Goal: Task Accomplishment & Management: Use online tool/utility

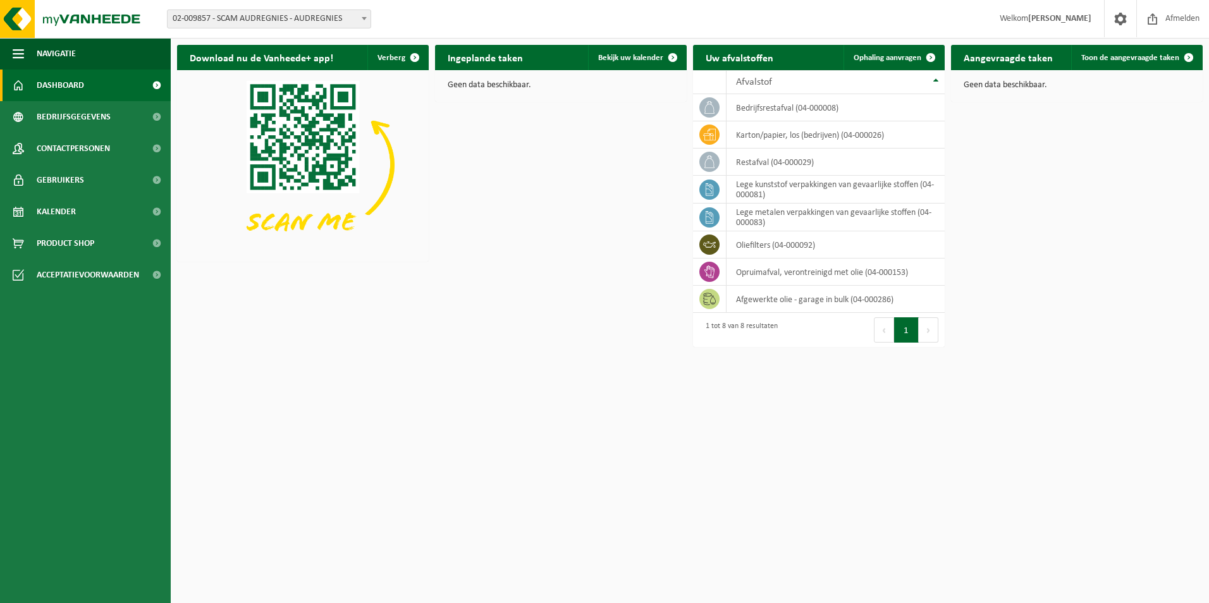
click at [358, 16] on span at bounding box center [364, 18] width 13 height 16
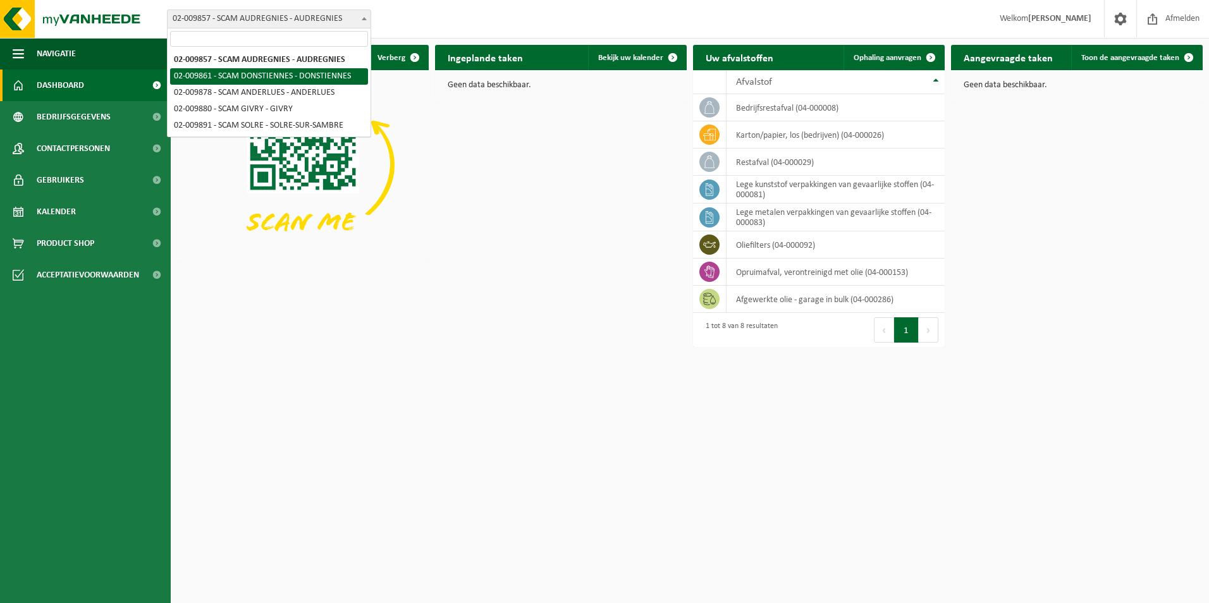
select select "1907"
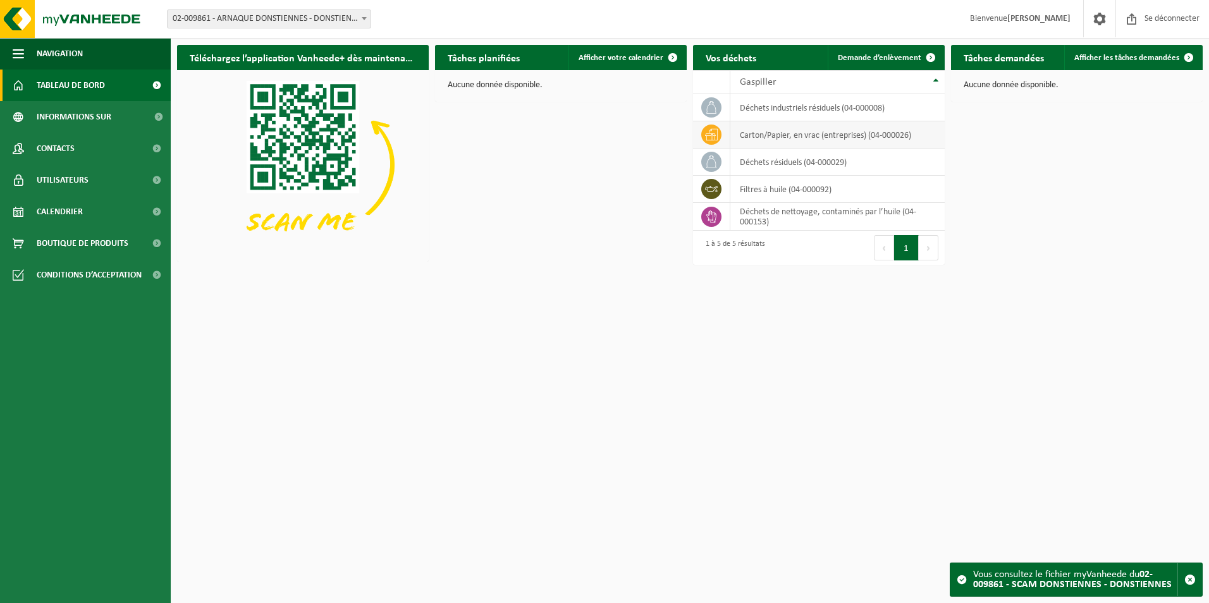
click at [781, 138] on td "Carton/Papier, en vrac (entreprises) (04-000026)" at bounding box center [837, 134] width 214 height 27
click at [898, 58] on span "Demande d’enlèvement" at bounding box center [879, 58] width 83 height 8
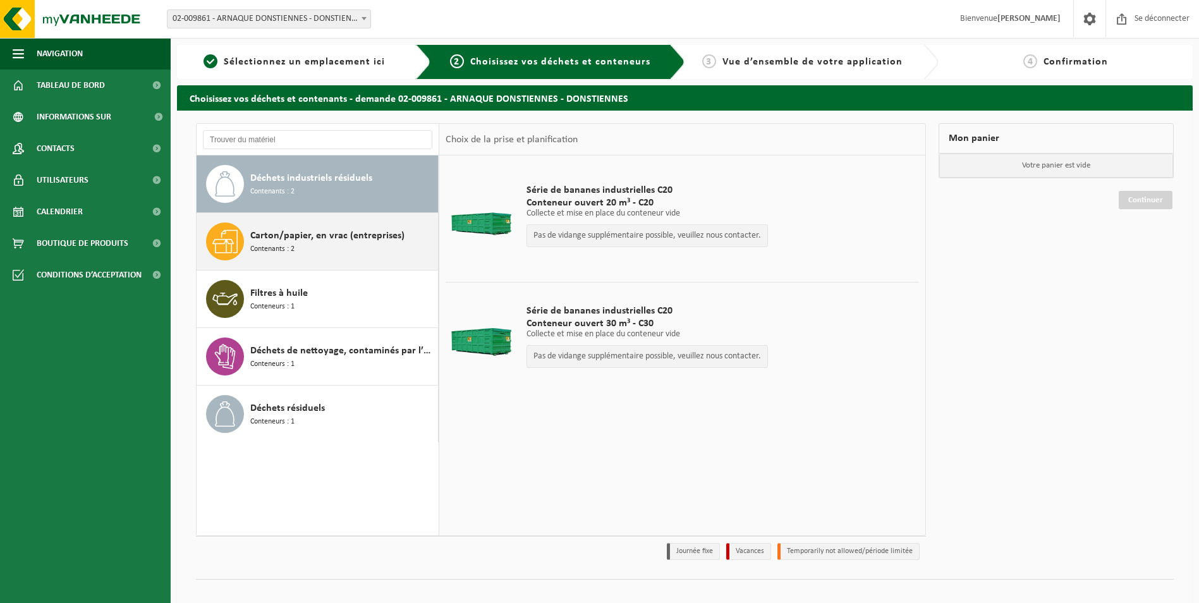
click at [309, 241] on span "Carton/papier, en vrac (entreprises)" at bounding box center [327, 235] width 154 height 15
